Goal: Obtain resource: Obtain resource

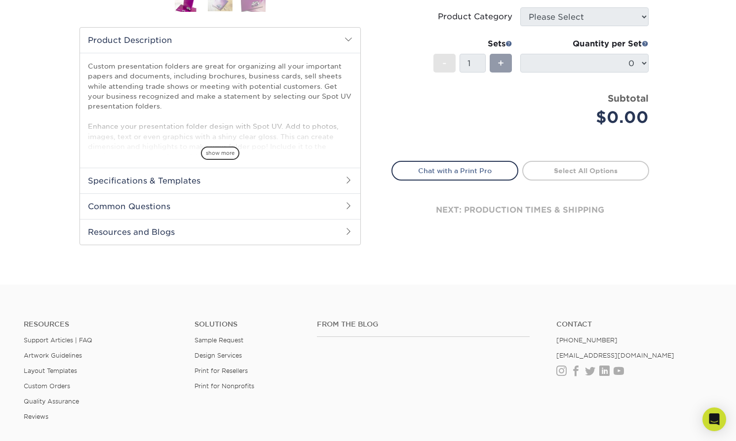
scroll to position [286, 0]
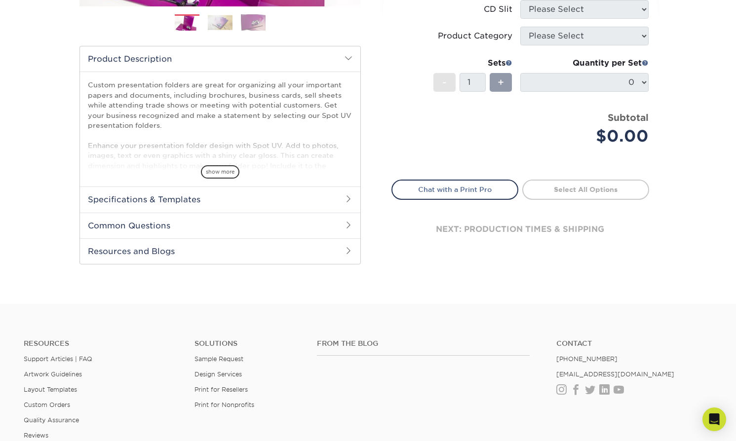
click at [233, 202] on h2 "Specifications & Templates" at bounding box center [220, 200] width 280 height 26
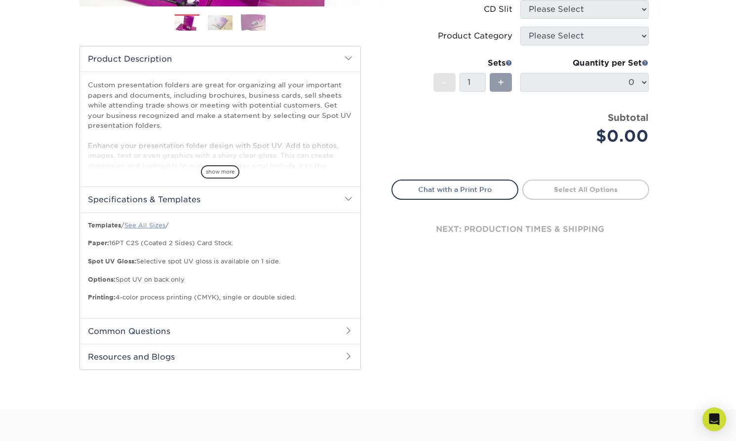
click at [151, 224] on link "See All Sizes" at bounding box center [144, 225] width 41 height 7
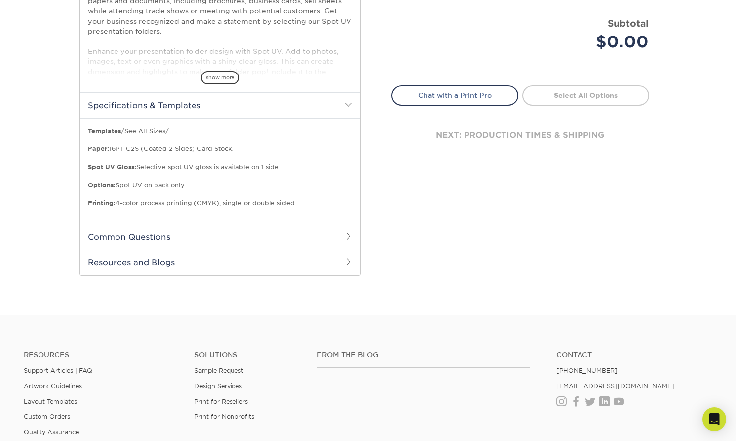
scroll to position [462, 0]
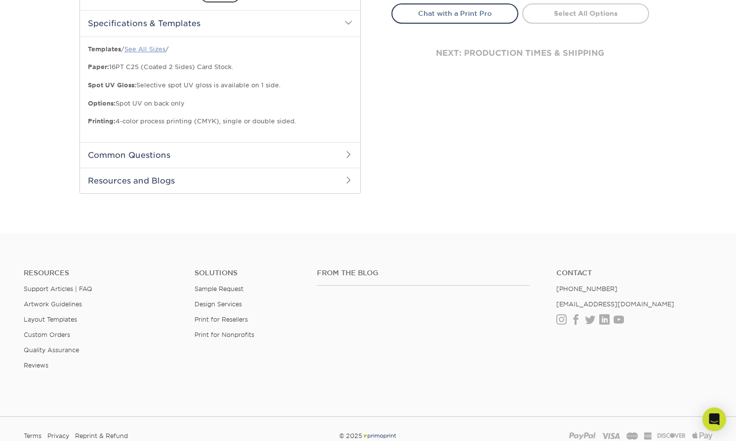
click at [157, 48] on link "See All Sizes" at bounding box center [144, 48] width 41 height 7
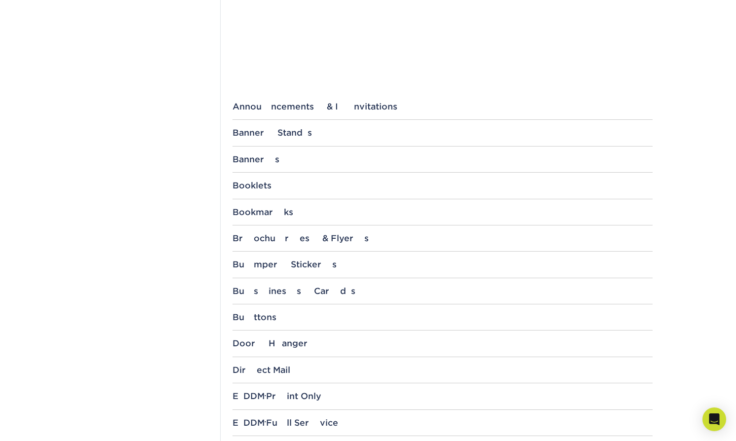
scroll to position [328, 0]
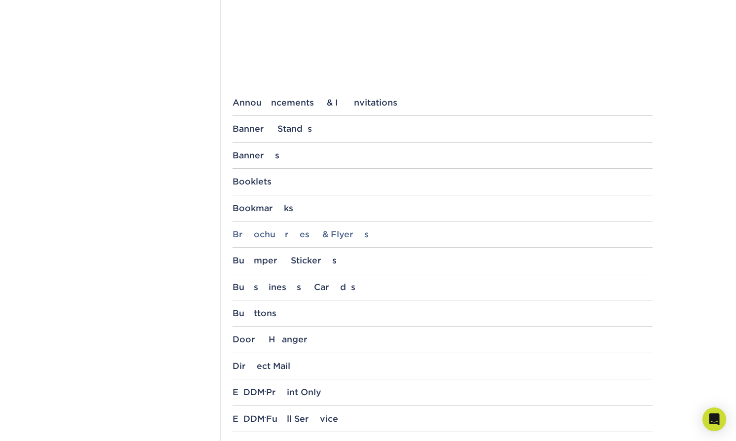
click at [279, 233] on div "Brochures & Flyers" at bounding box center [442, 234] width 420 height 10
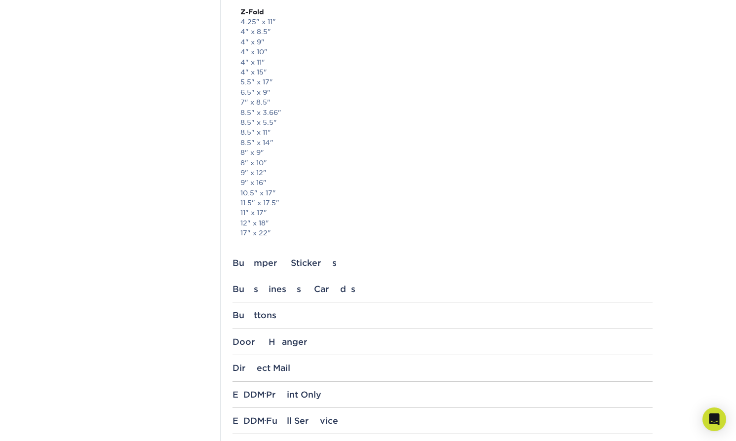
scroll to position [2297, 0]
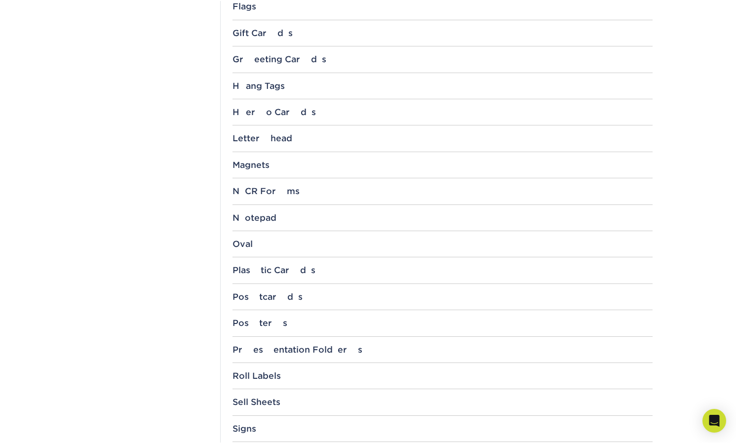
scroll to position [846, 0]
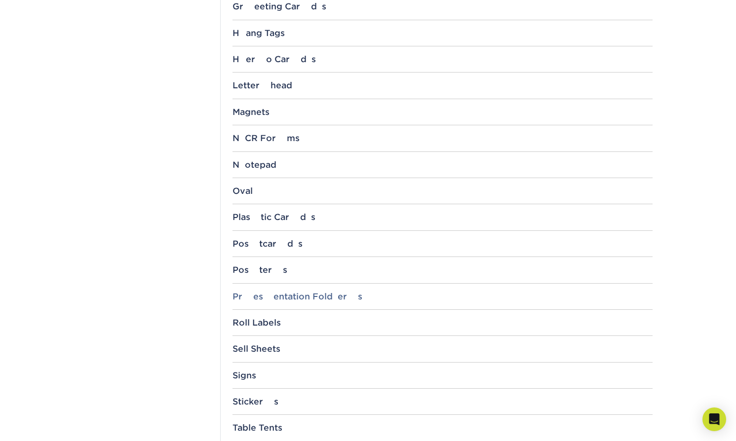
click at [291, 292] on div "Presentation Folders" at bounding box center [442, 297] width 420 height 10
